Goal: Register for event/course

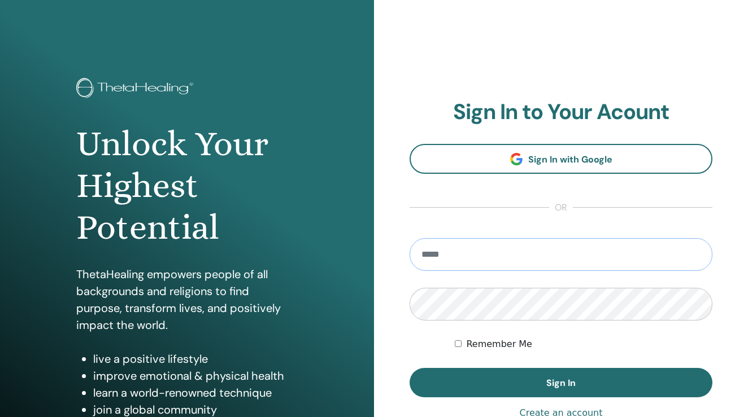
type input "**********"
click at [561, 383] on button "Sign In" at bounding box center [560, 382] width 303 height 29
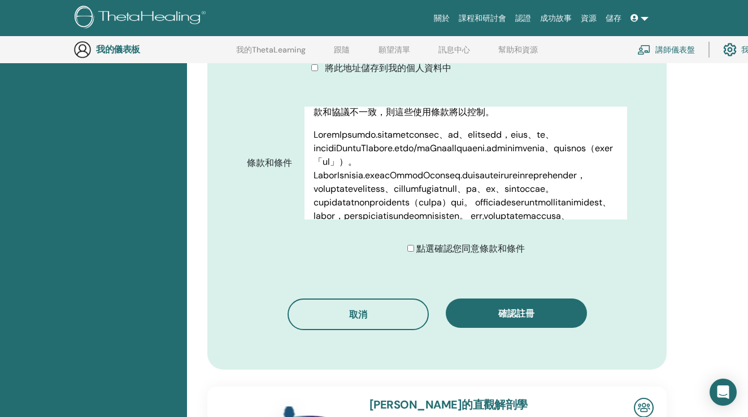
scroll to position [517, 0]
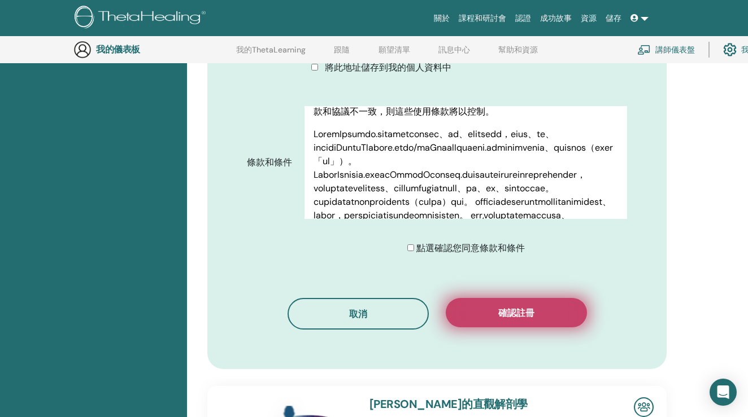
click at [496, 311] on button "確認註冊" at bounding box center [515, 312] width 141 height 29
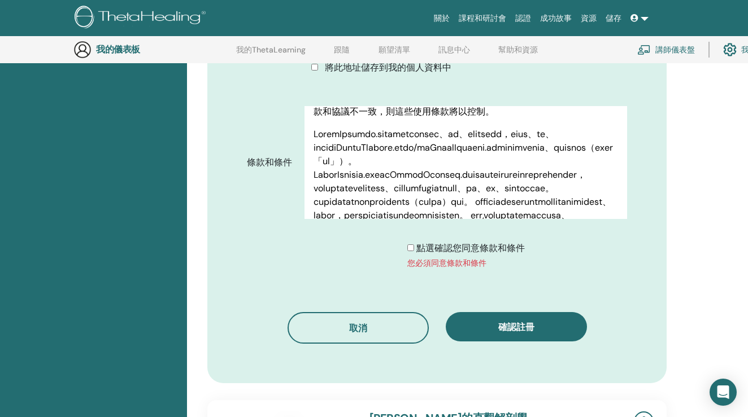
click at [411, 248] on div "點選確認您同意條款和條件 您必須同意條款和條件" at bounding box center [465, 256] width 117 height 28
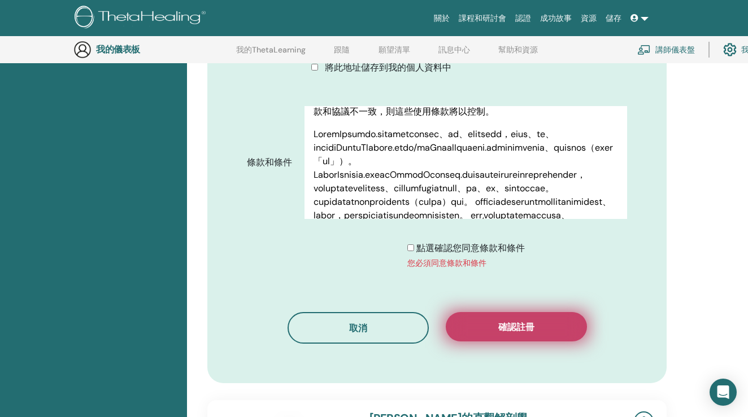
click at [513, 333] on span "確認註冊" at bounding box center [516, 327] width 36 height 12
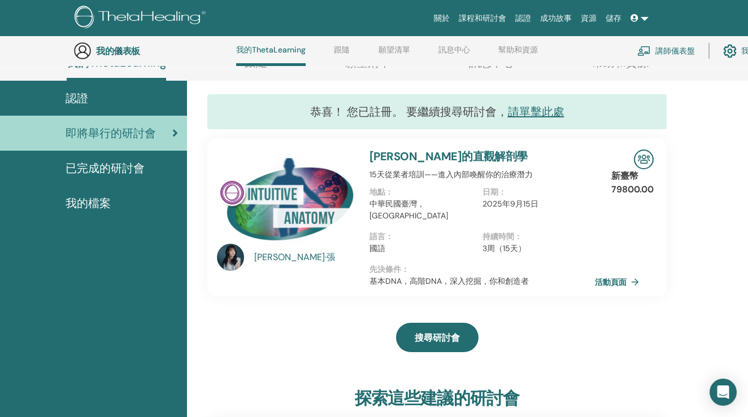
scroll to position [69, 0]
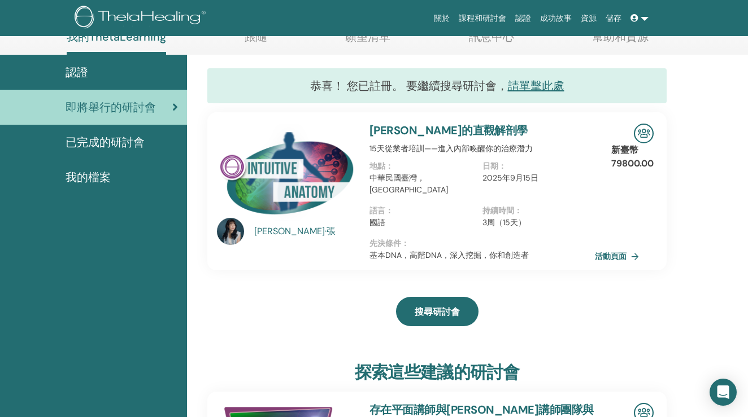
click at [527, 78] on div "恭喜！ 您已註冊。 要繼續搜尋研討會， 請單擊此處" at bounding box center [436, 85] width 459 height 35
click at [527, 84] on link "請單擊此處" at bounding box center [536, 85] width 56 height 15
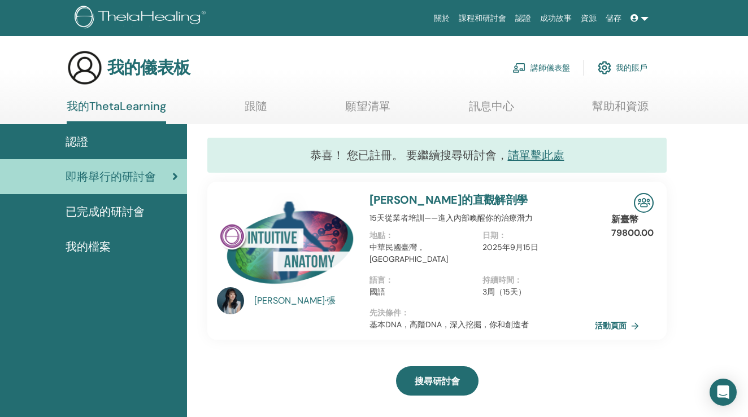
scroll to position [0, 0]
click at [385, 112] on link "願望清單" at bounding box center [367, 110] width 45 height 22
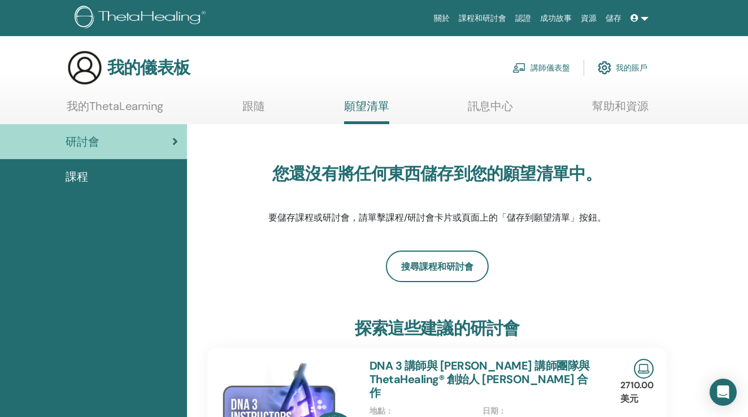
click at [491, 21] on link "課程和研討會" at bounding box center [482, 18] width 56 height 21
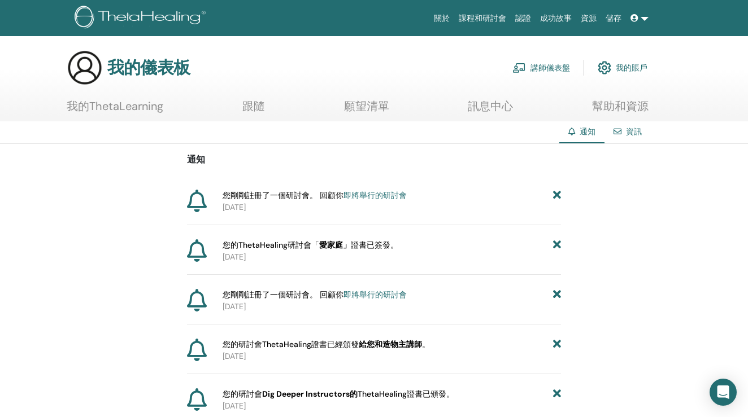
click at [638, 22] on span at bounding box center [635, 18] width 10 height 9
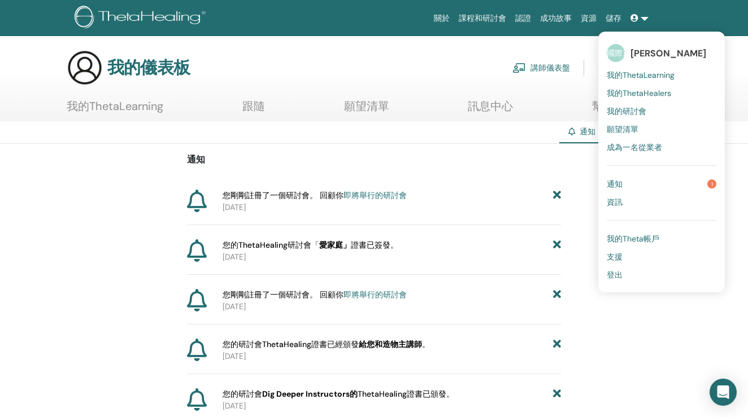
click at [636, 73] on span "我的ThetaLearning" at bounding box center [640, 75] width 68 height 10
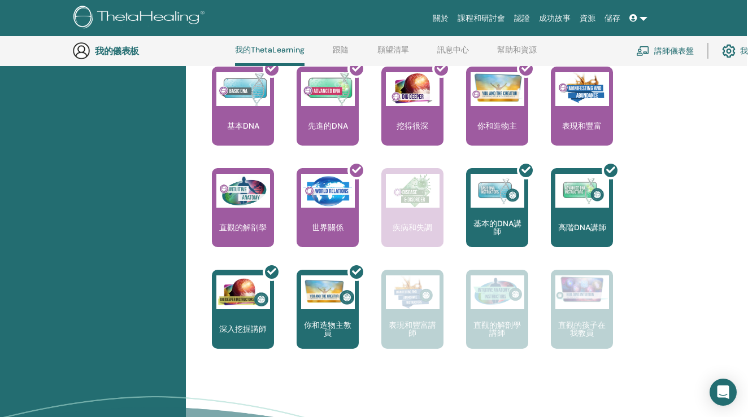
scroll to position [459, 1]
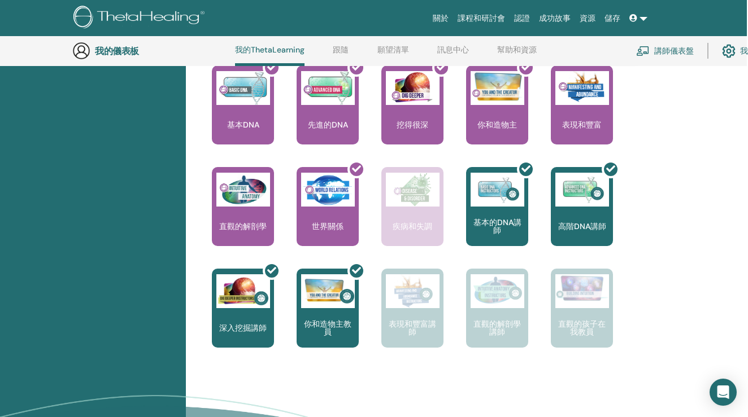
click at [575, 110] on div "表現和豐富" at bounding box center [581, 104] width 62 height 79
